Goal: Find specific page/section: Find specific page/section

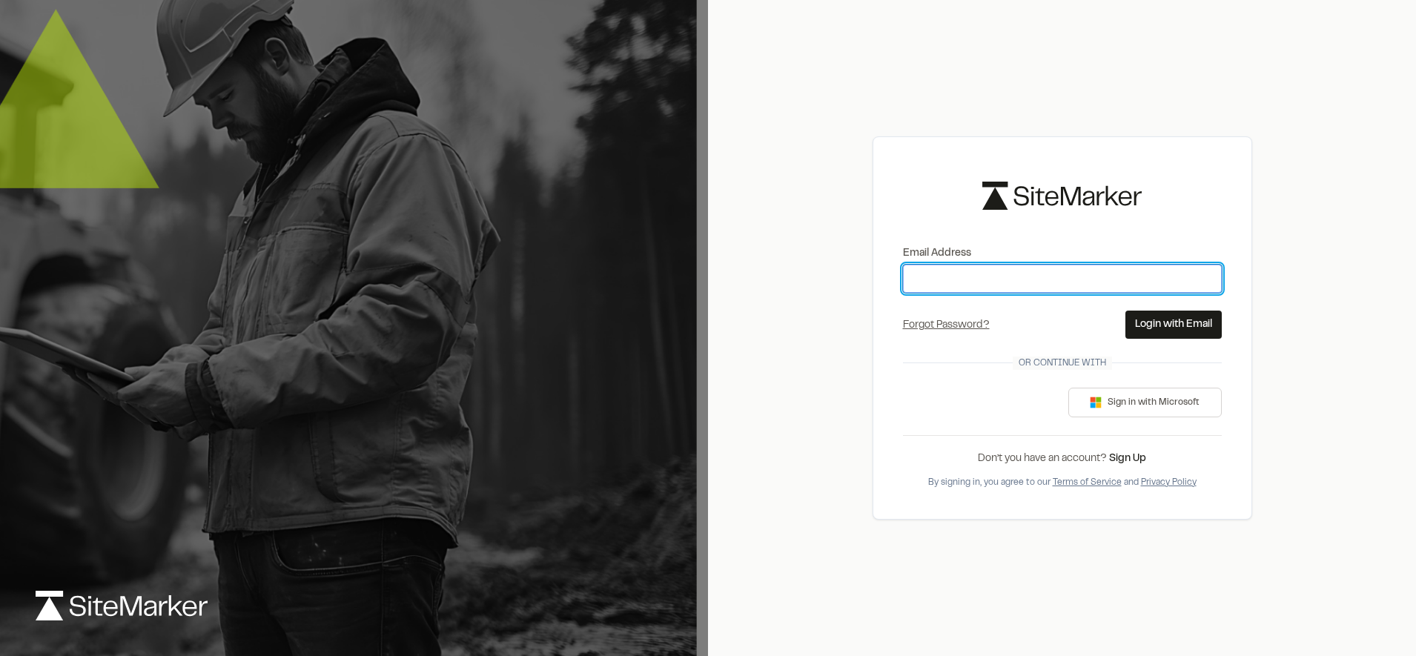
click at [1009, 282] on input "Email Address" at bounding box center [1062, 279] width 319 height 28
click at [1042, 276] on input "Email Address" at bounding box center [1062, 279] width 319 height 28
type input "**********"
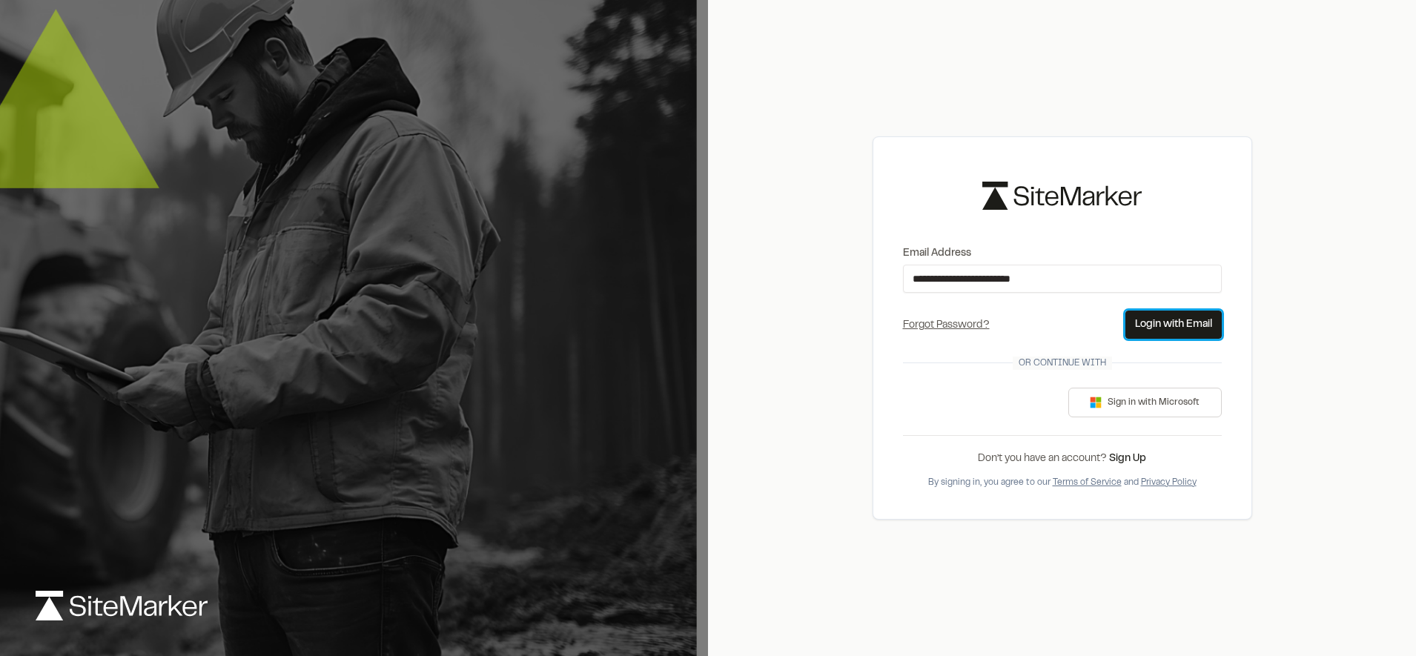
click at [1149, 325] on button "Login with Email" at bounding box center [1173, 325] width 96 height 28
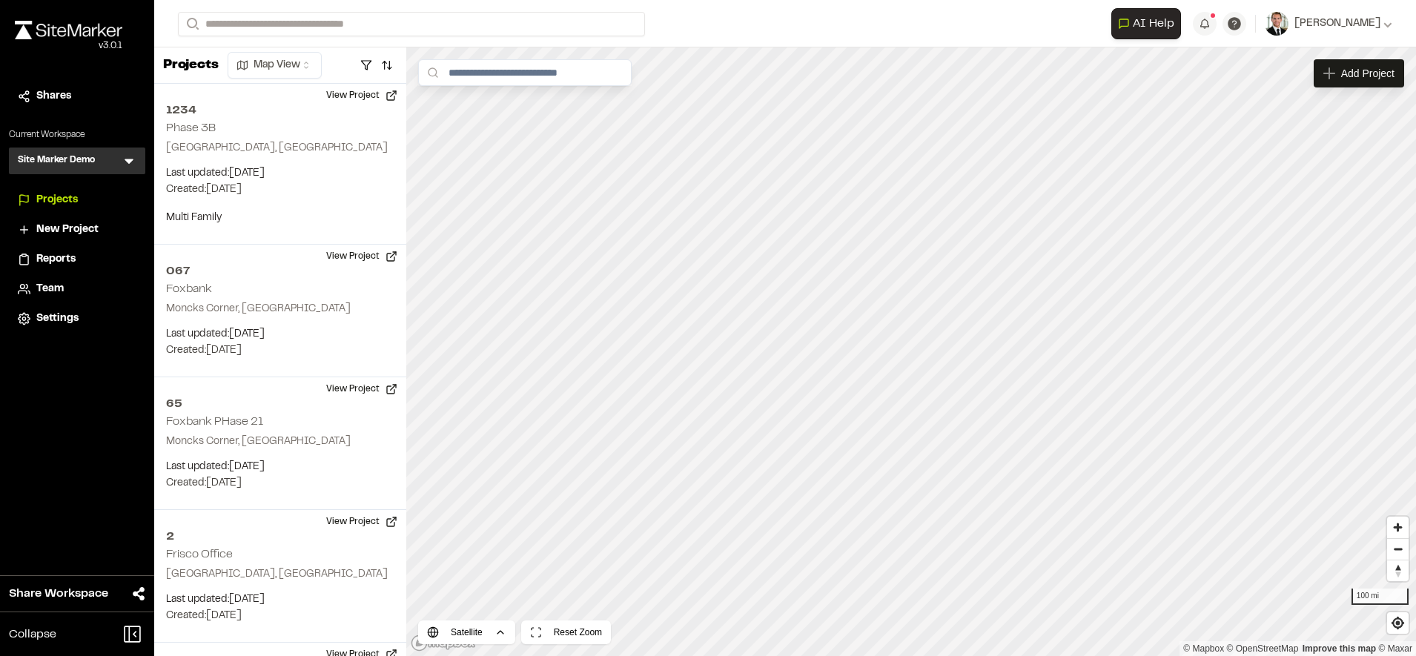
click at [50, 369] on div "Close sidebar v 3.0.1 Shares Current Workspace Site Marker Demo SM Menu Project…" at bounding box center [77, 328] width 154 height 656
click at [127, 160] on icon at bounding box center [129, 161] width 9 height 5
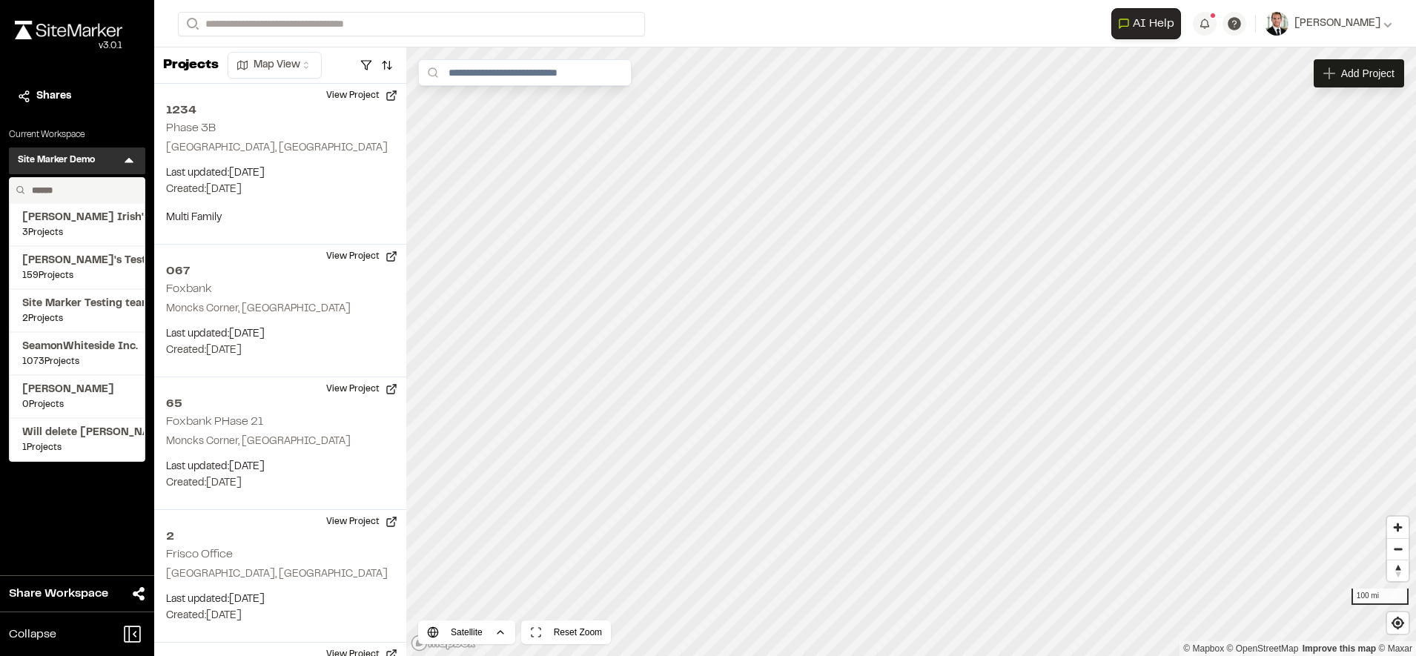
click at [102, 192] on input "text" at bounding box center [82, 190] width 113 height 25
click at [64, 262] on span "[PERSON_NAME]'s Test" at bounding box center [77, 261] width 110 height 16
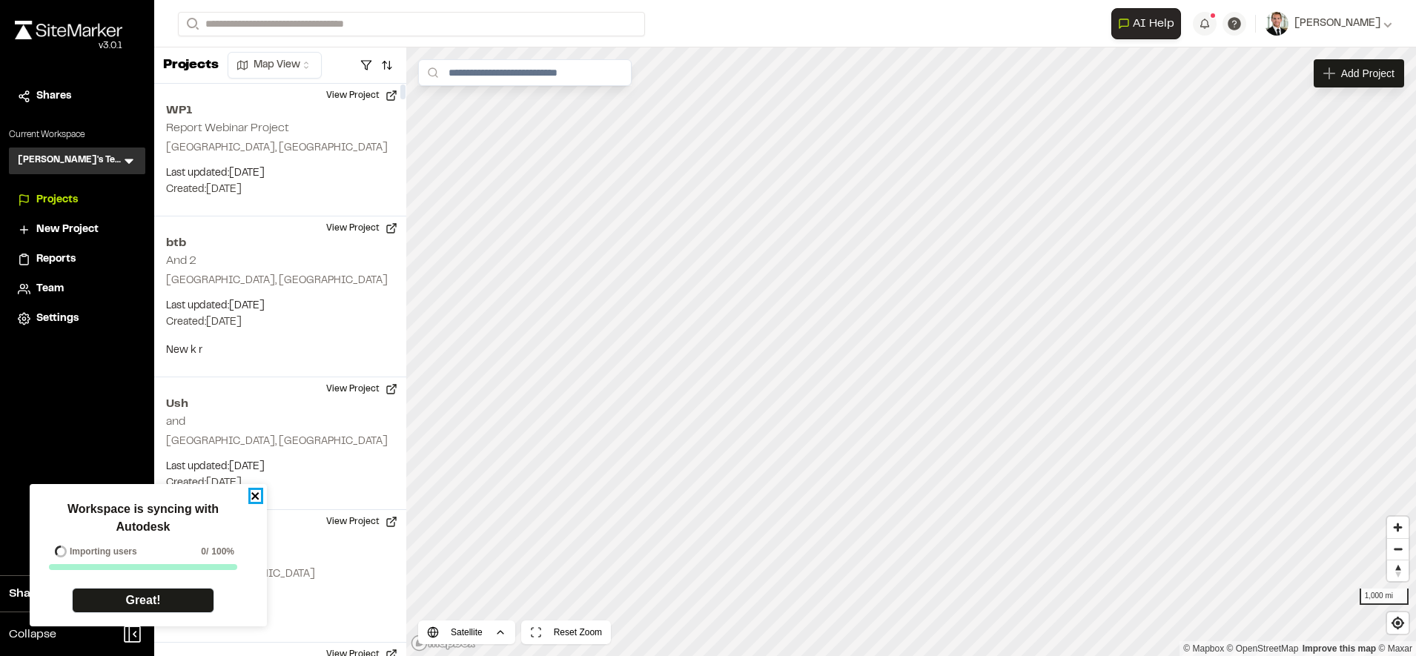
click at [255, 494] on icon "close" at bounding box center [256, 496] width 10 height 12
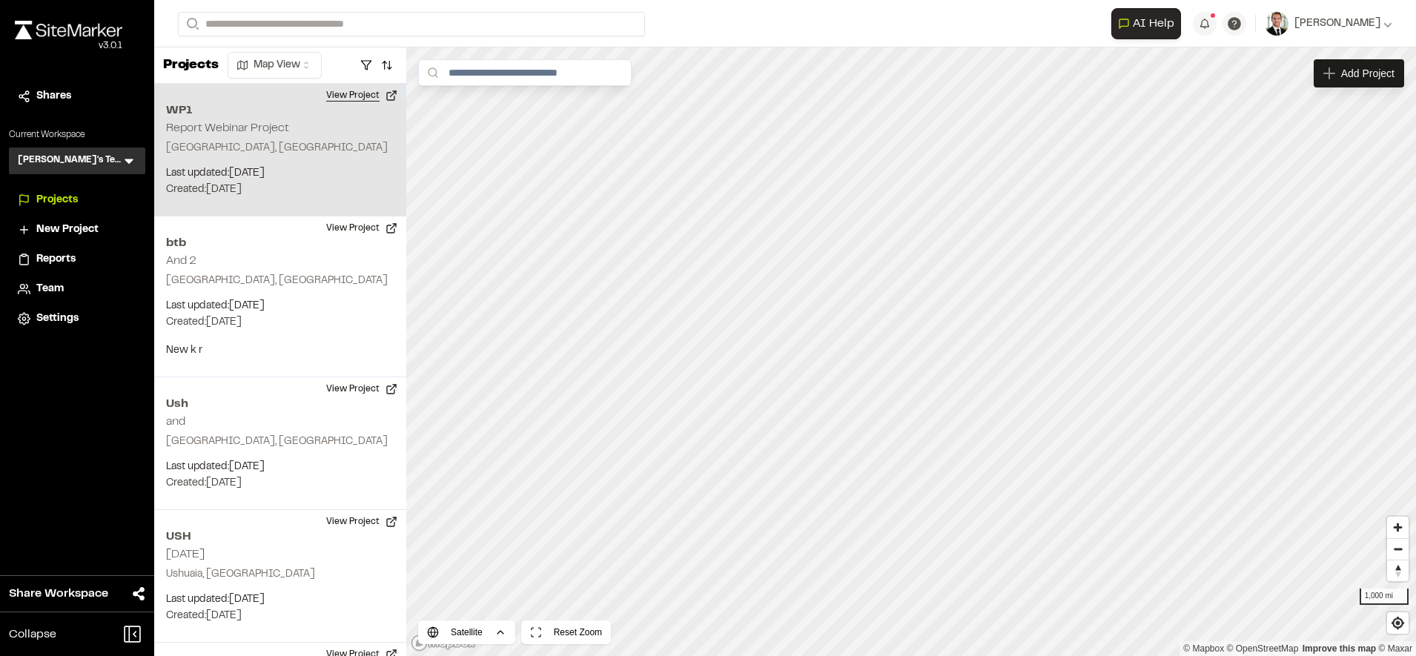
click at [366, 96] on button "View Project" at bounding box center [361, 96] width 89 height 24
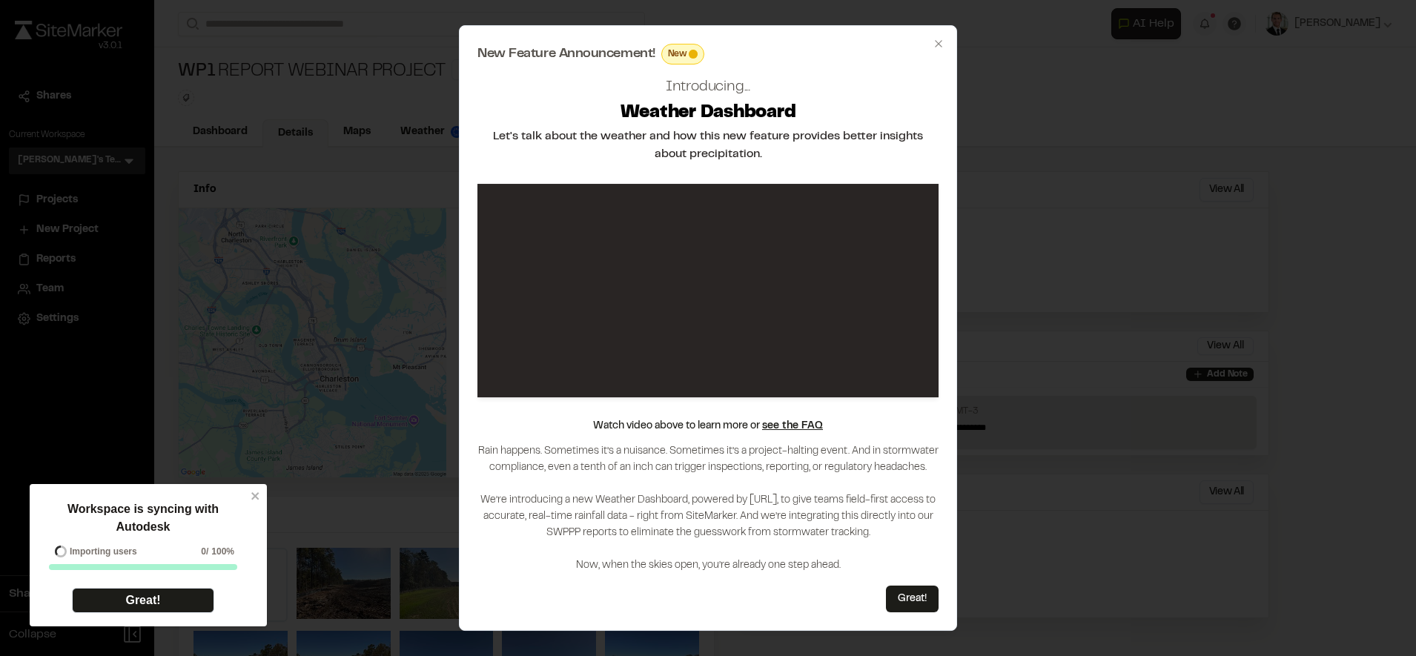
click at [254, 496] on div at bounding box center [708, 328] width 1416 height 656
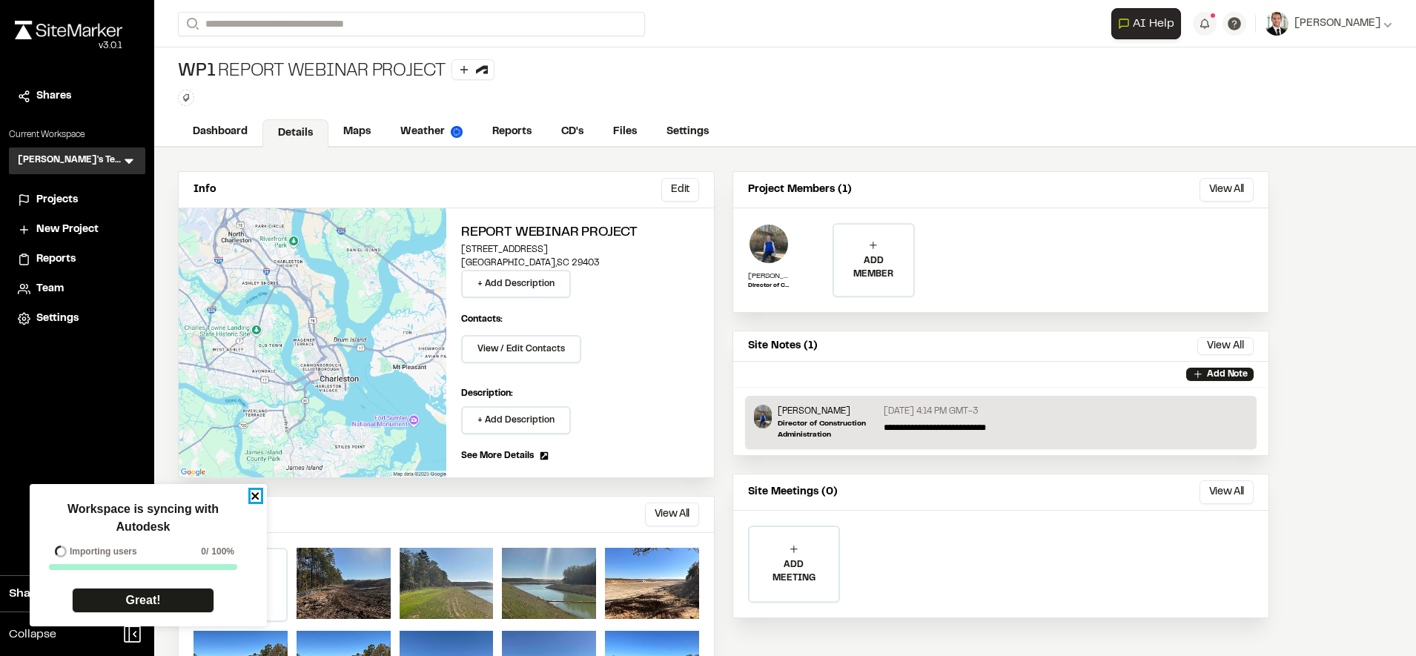
click at [256, 496] on icon "close" at bounding box center [254, 495] width 7 height 7
